Goal: Transaction & Acquisition: Download file/media

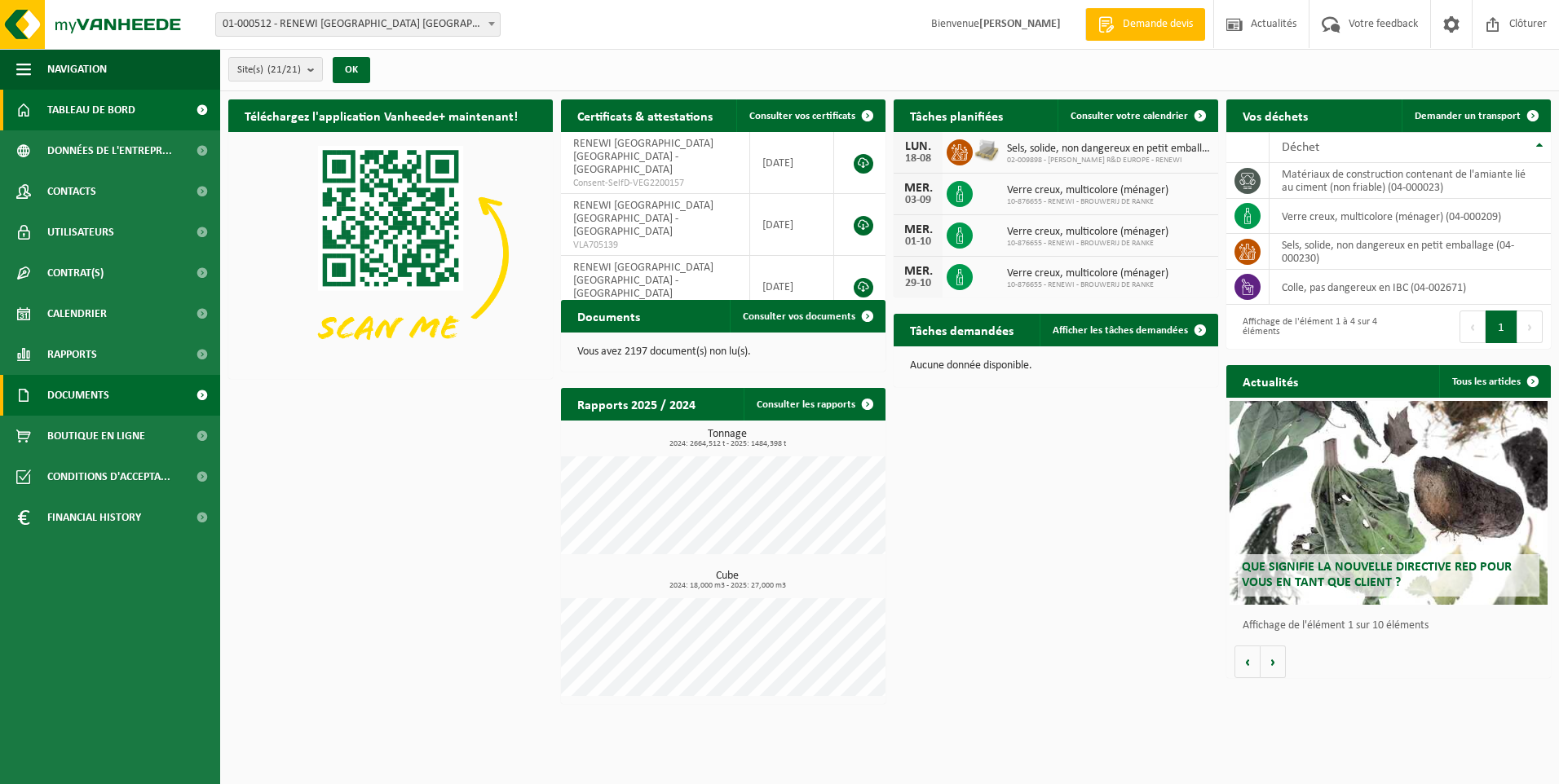
click at [94, 394] on span "Documents" at bounding box center [79, 395] width 62 height 41
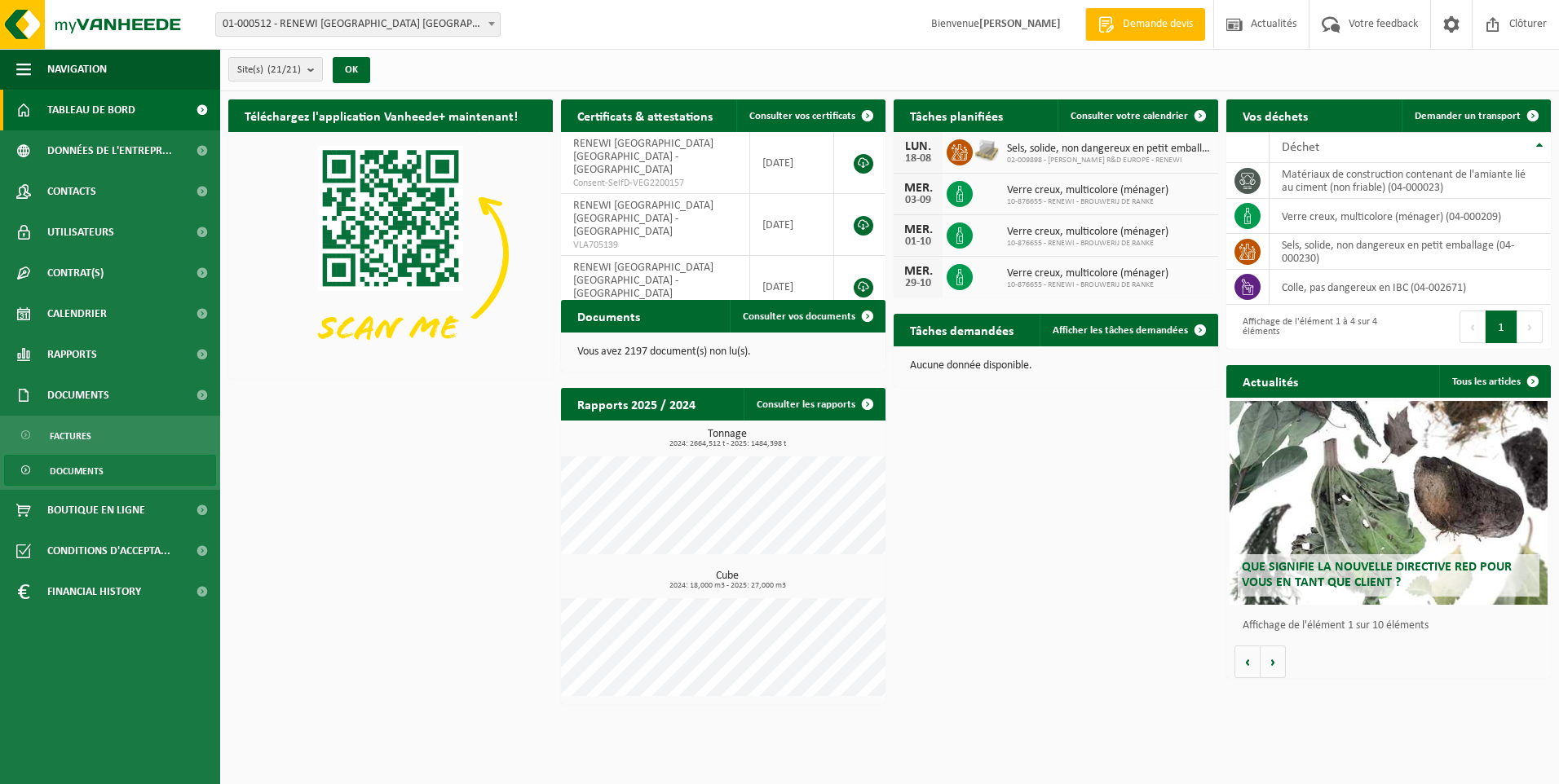
click at [81, 473] on span "Documents" at bounding box center [76, 472] width 53 height 31
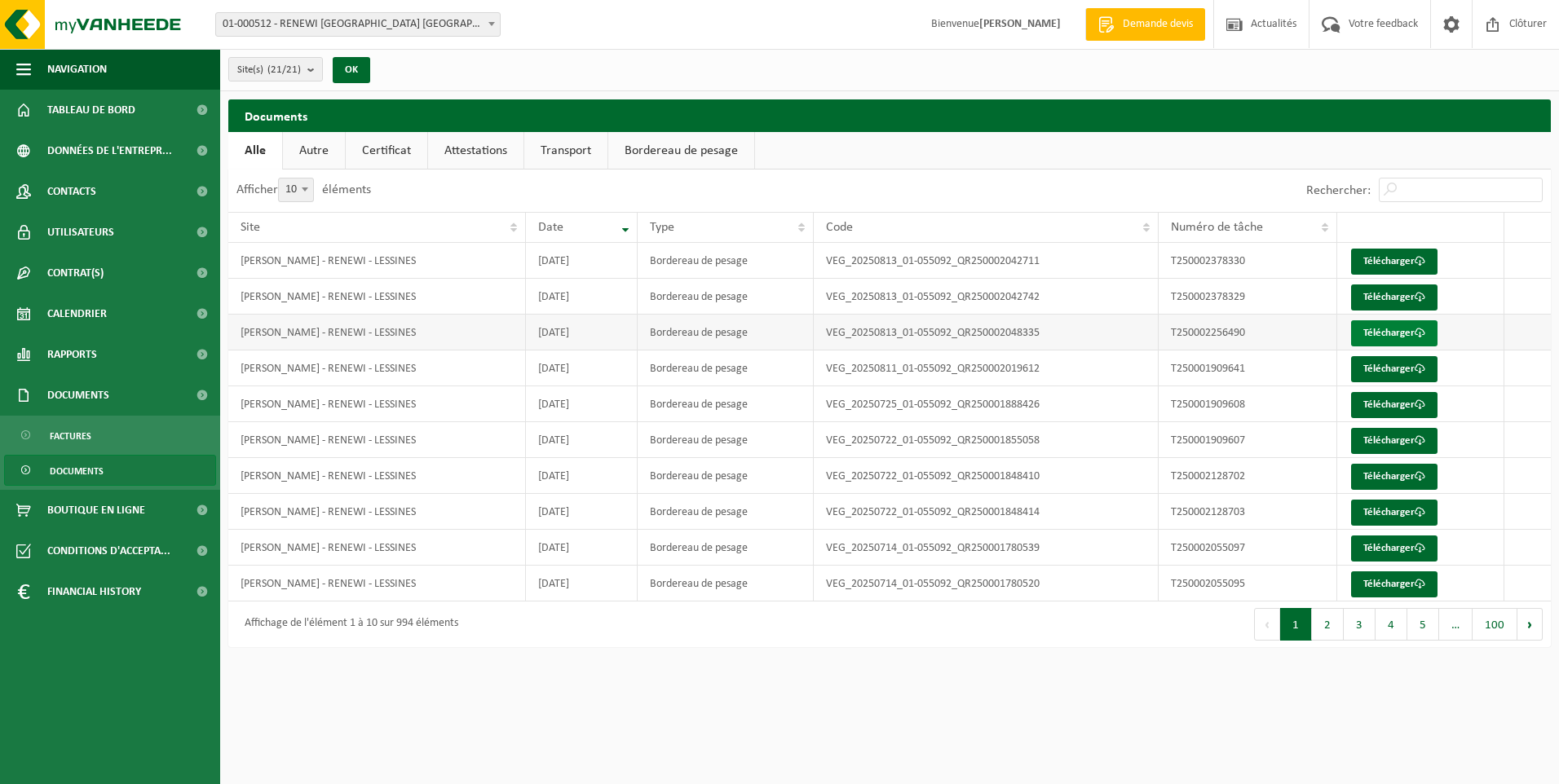
click at [1395, 329] on link "Télécharger" at bounding box center [1394, 333] width 86 height 26
click at [1396, 288] on link "Télécharger" at bounding box center [1394, 297] width 86 height 26
click at [495, 25] on span at bounding box center [491, 23] width 17 height 21
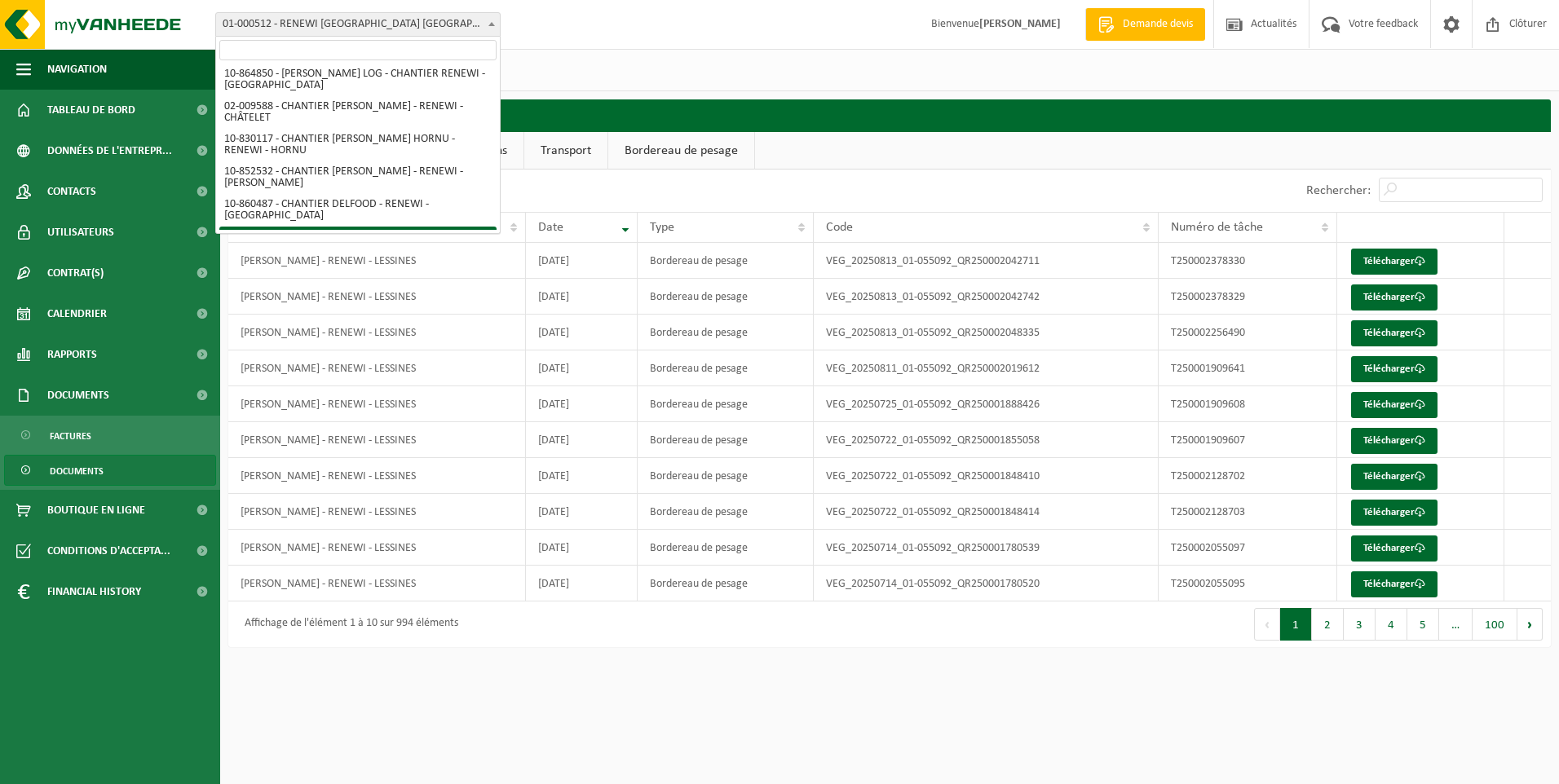
scroll to position [734, 0]
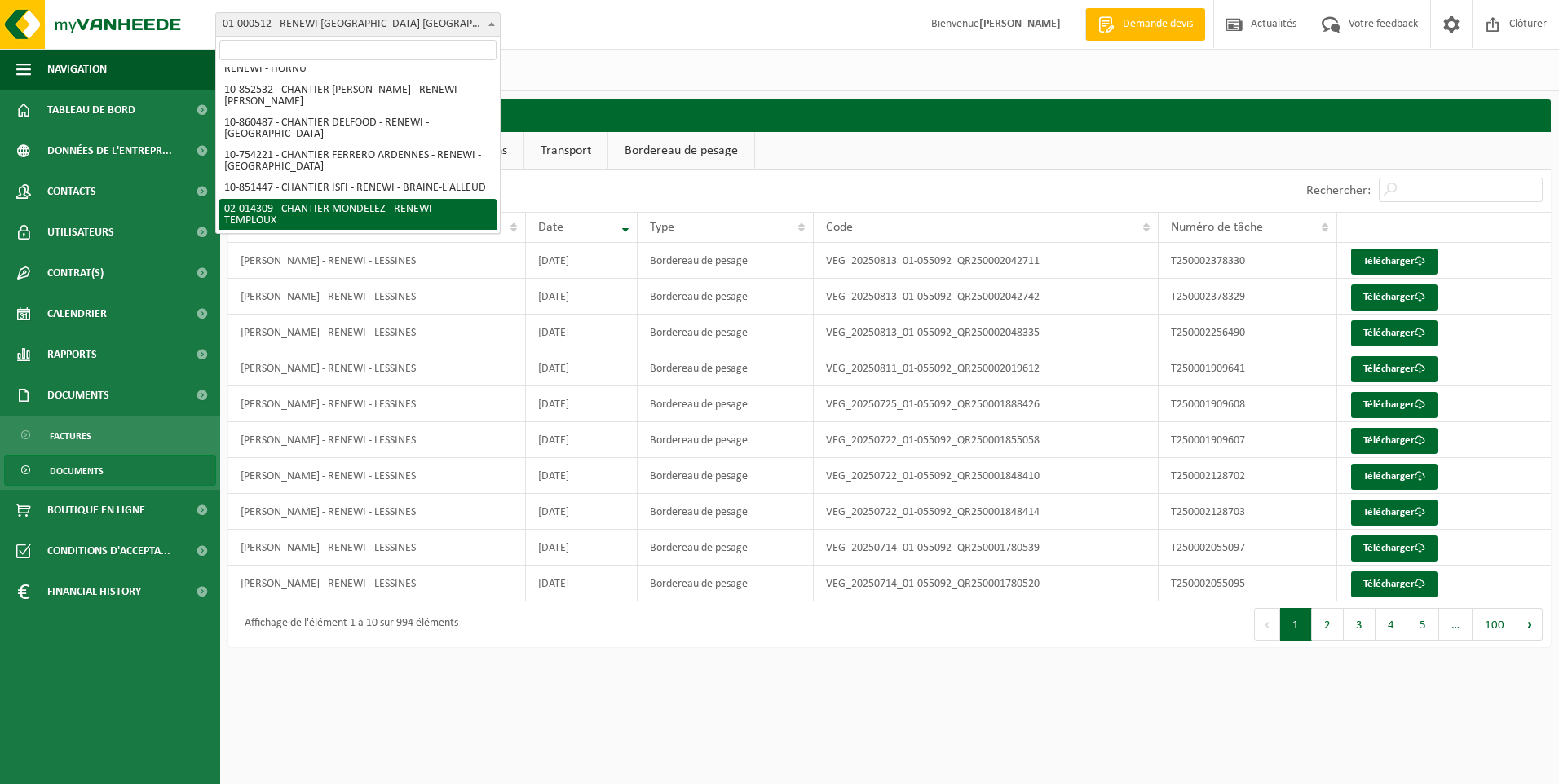
select select "30300"
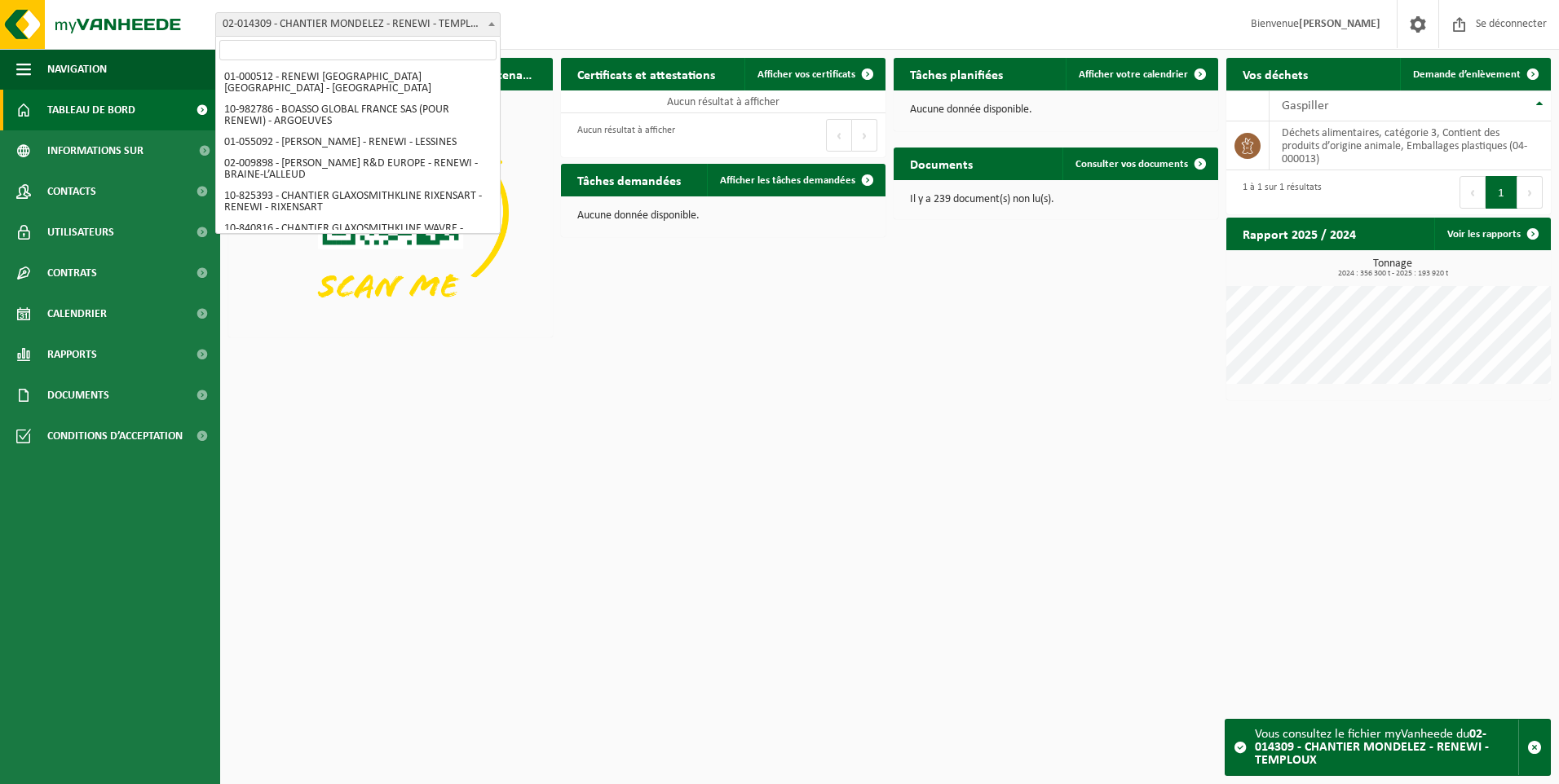
click at [492, 25] on b at bounding box center [491, 24] width 7 height 4
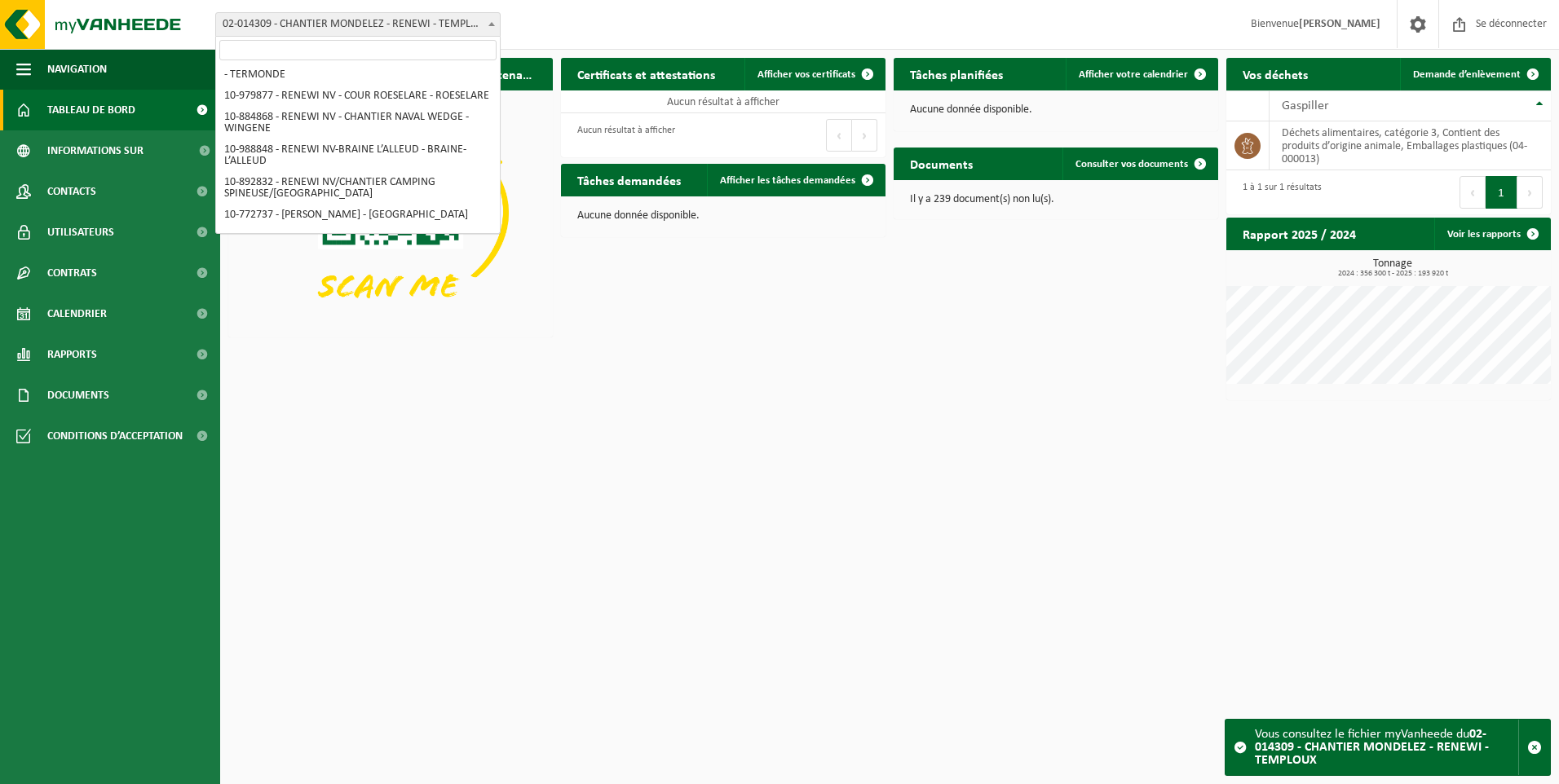
scroll to position [1811, 0]
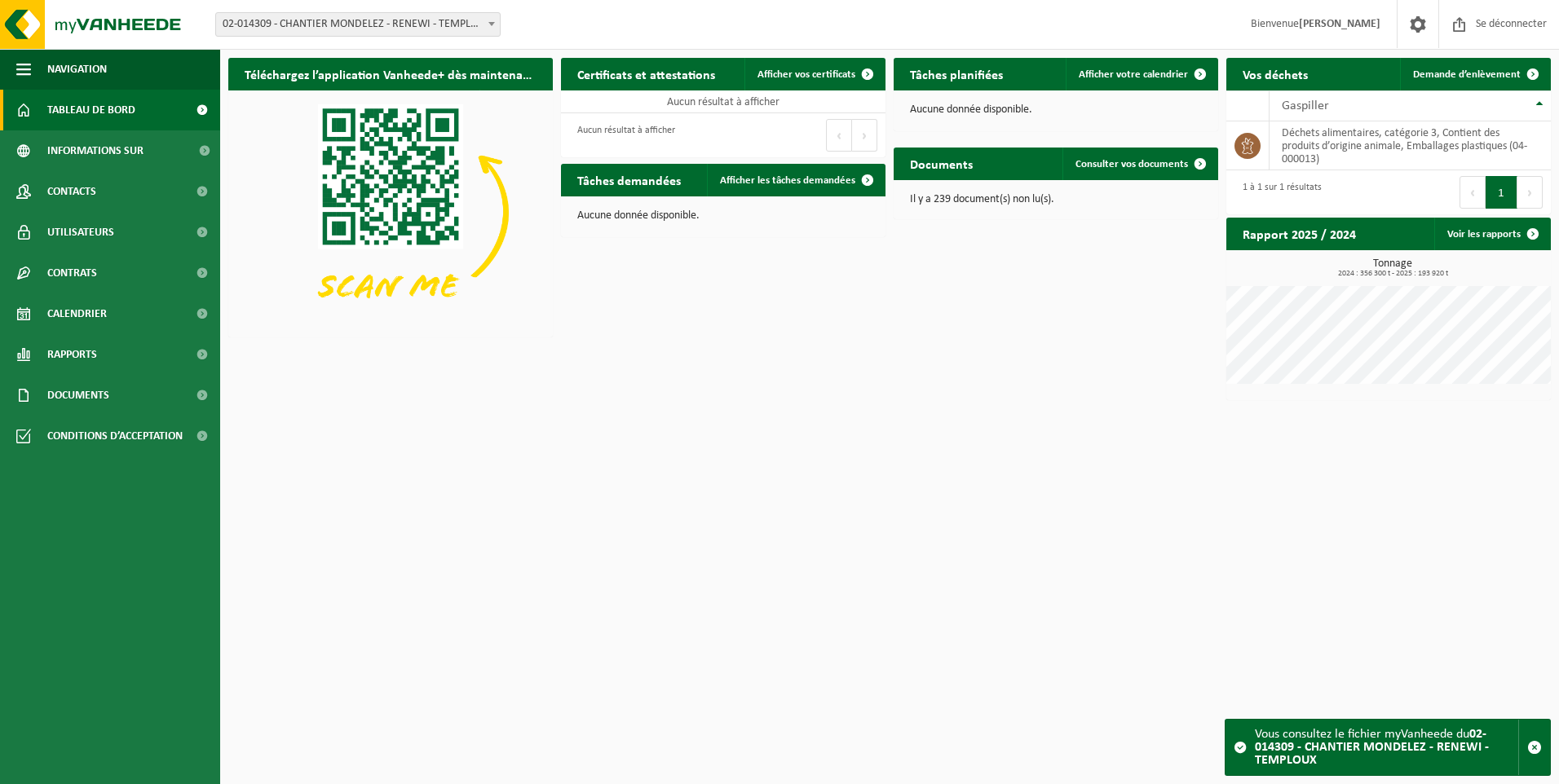
click at [714, 302] on div "Téléchargez l’application Vanheede+ dès maintenant ! Cacher Certificats et atte…" at bounding box center [889, 229] width 1331 height 359
click at [795, 74] on span "Afficher vos certificats" at bounding box center [806, 74] width 98 height 11
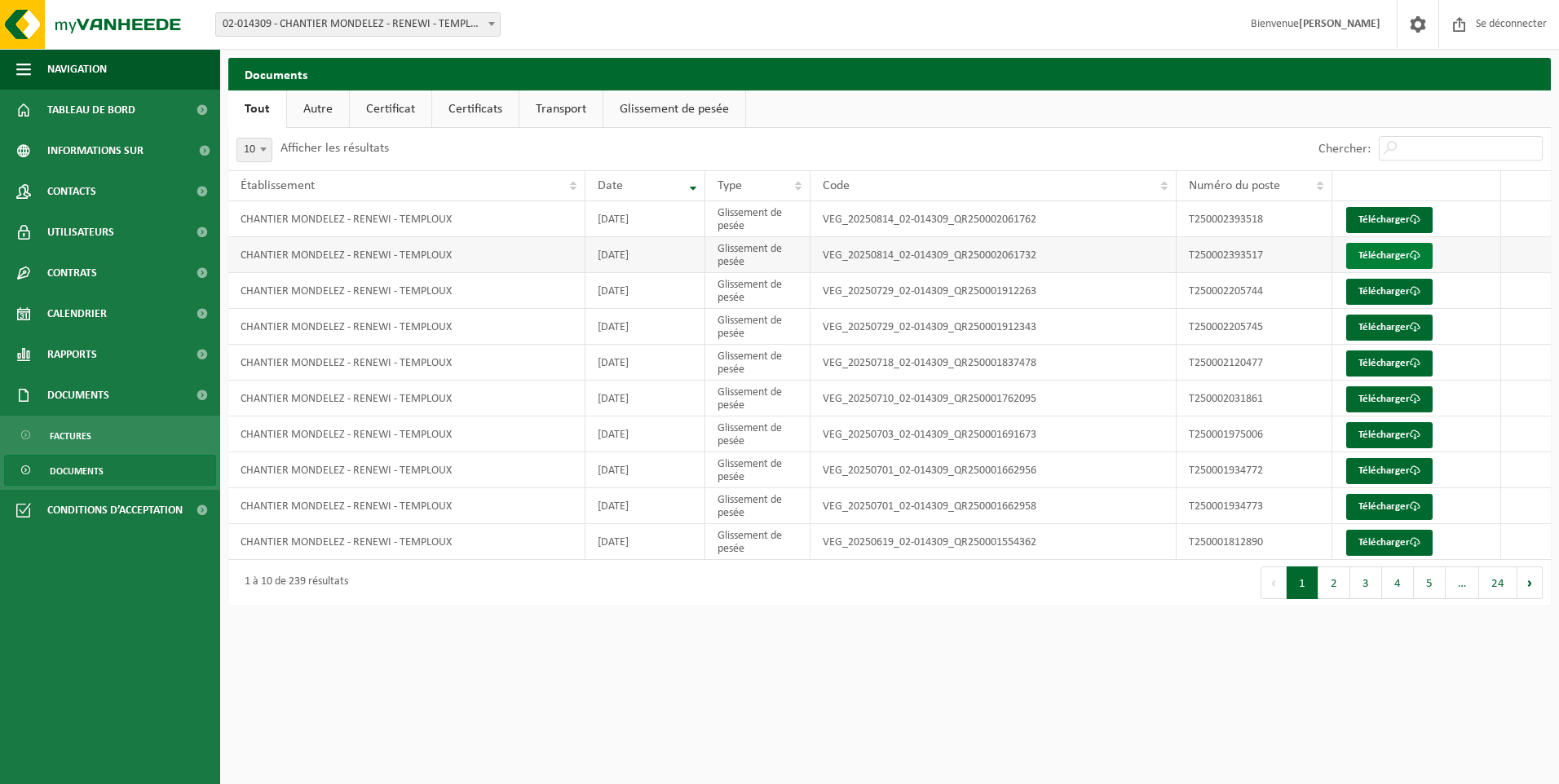
click at [1382, 255] on font "Télécharger" at bounding box center [1383, 255] width 51 height 11
click at [1387, 217] on font "Télécharger" at bounding box center [1383, 219] width 51 height 11
click at [1333, 591] on button "2" at bounding box center [1334, 583] width 32 height 33
click at [1310, 587] on button "1" at bounding box center [1303, 583] width 32 height 33
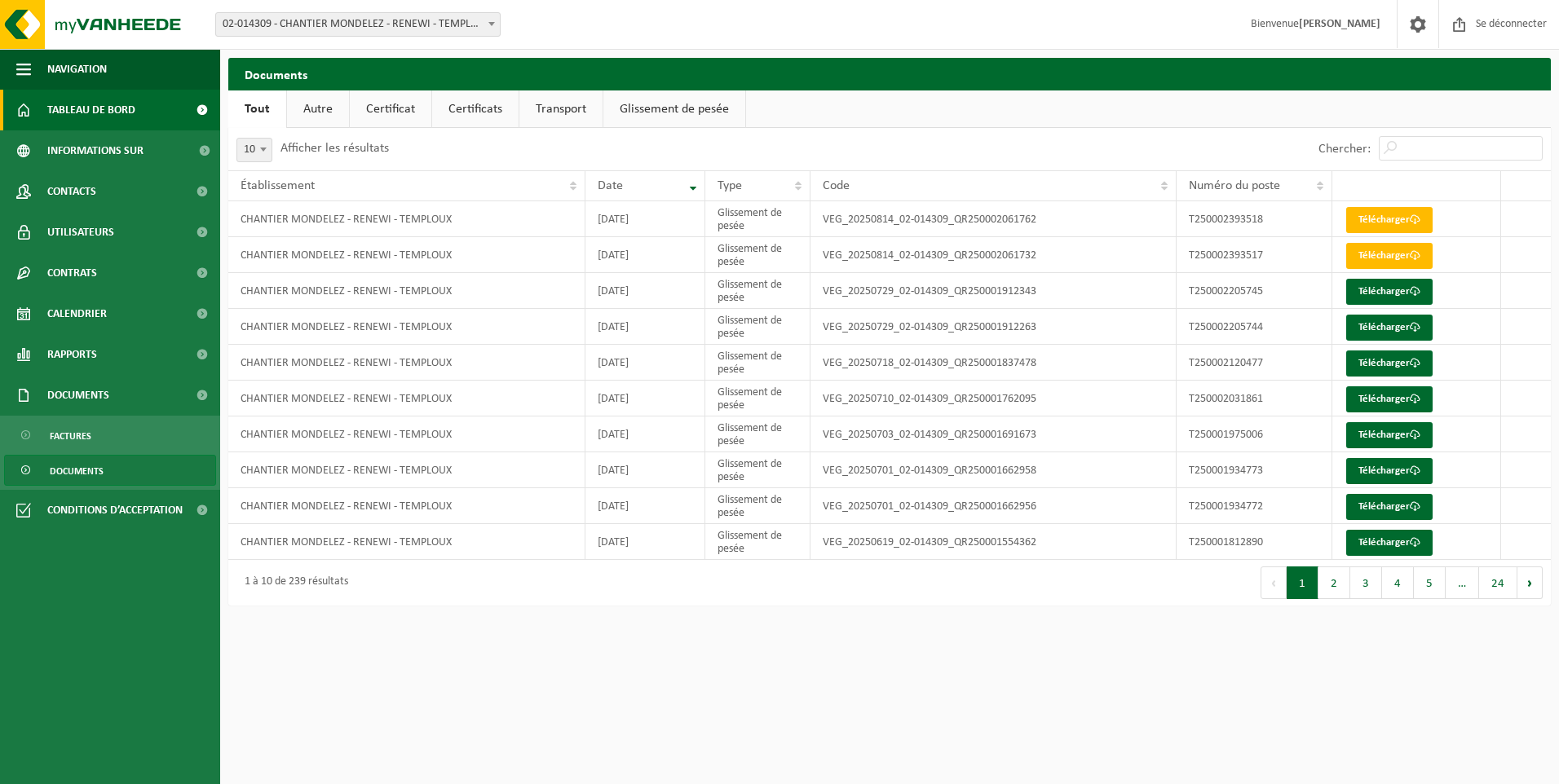
click at [87, 107] on span "Tableau de bord" at bounding box center [91, 110] width 88 height 41
